Goal: Task Accomplishment & Management: Manage account settings

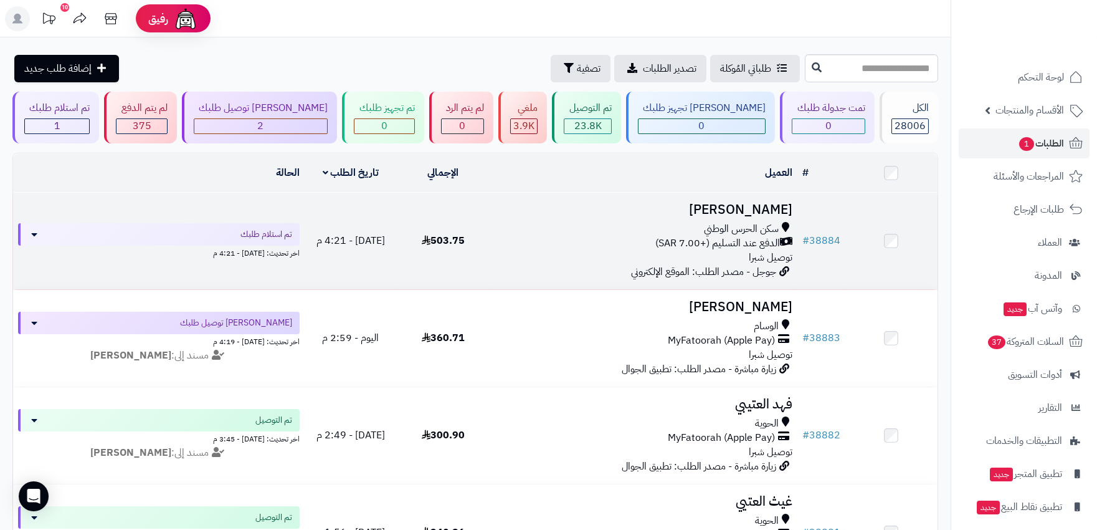
click at [619, 231] on div "سكن الحرس الوطني" at bounding box center [643, 229] width 298 height 14
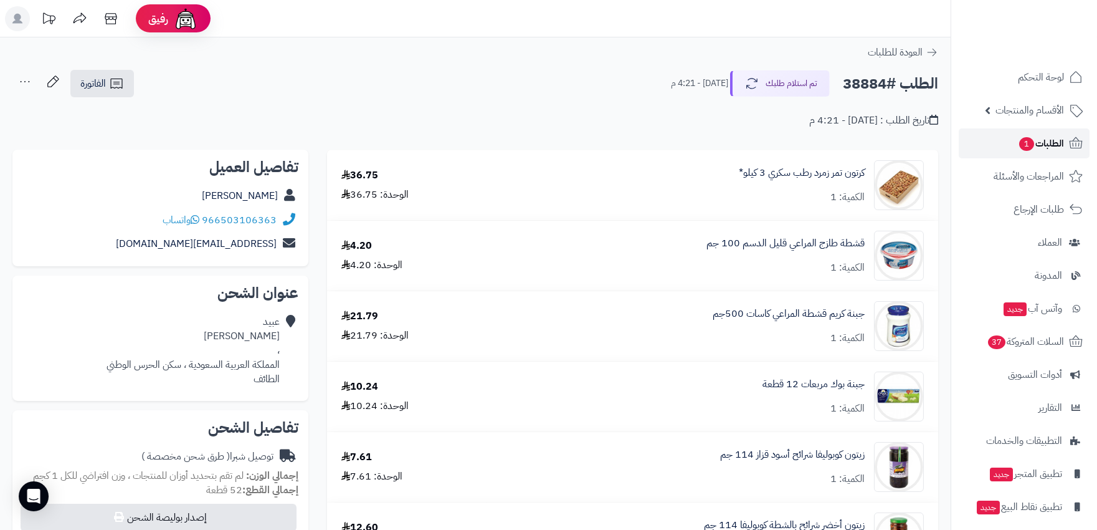
click at [1048, 152] on link "الطلبات 1" at bounding box center [1024, 143] width 131 height 30
